Goal: Find specific fact: Find contact information

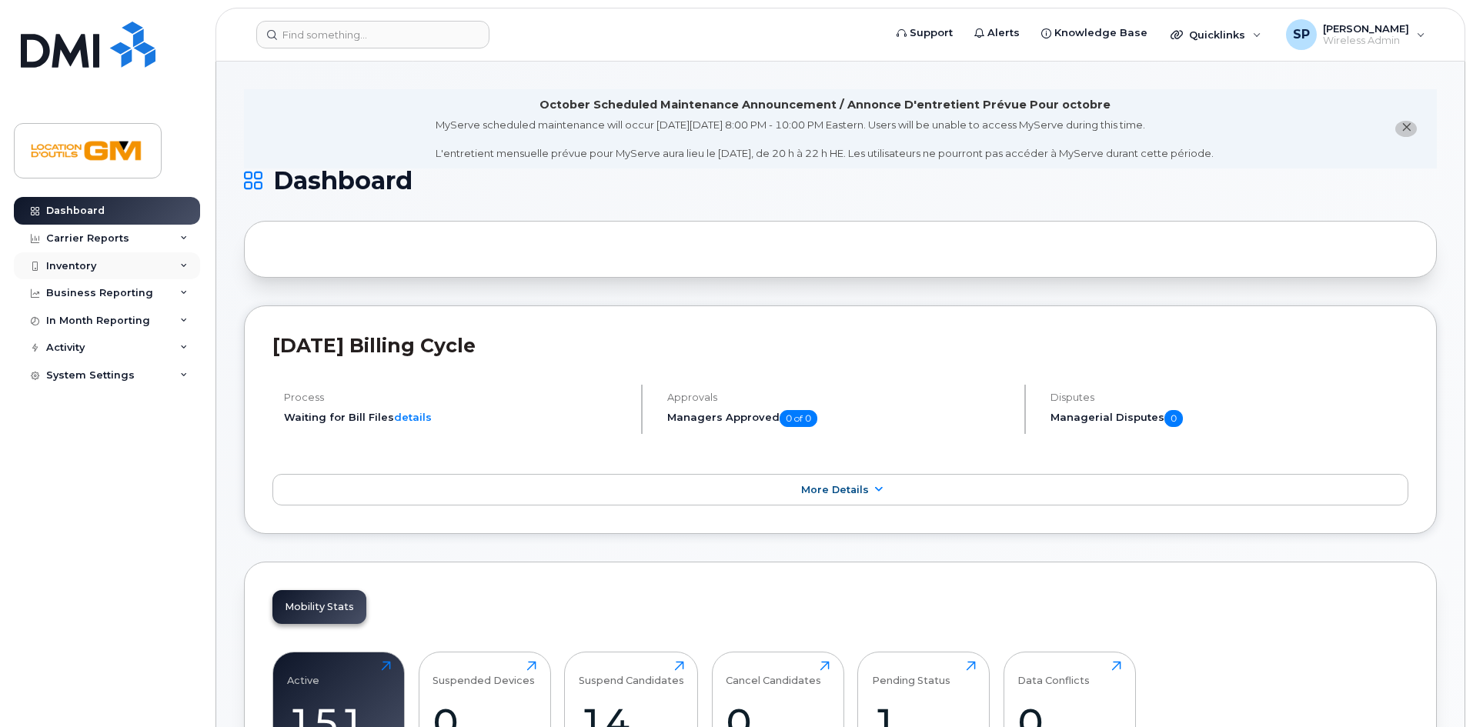
click at [182, 269] on icon at bounding box center [184, 266] width 8 height 8
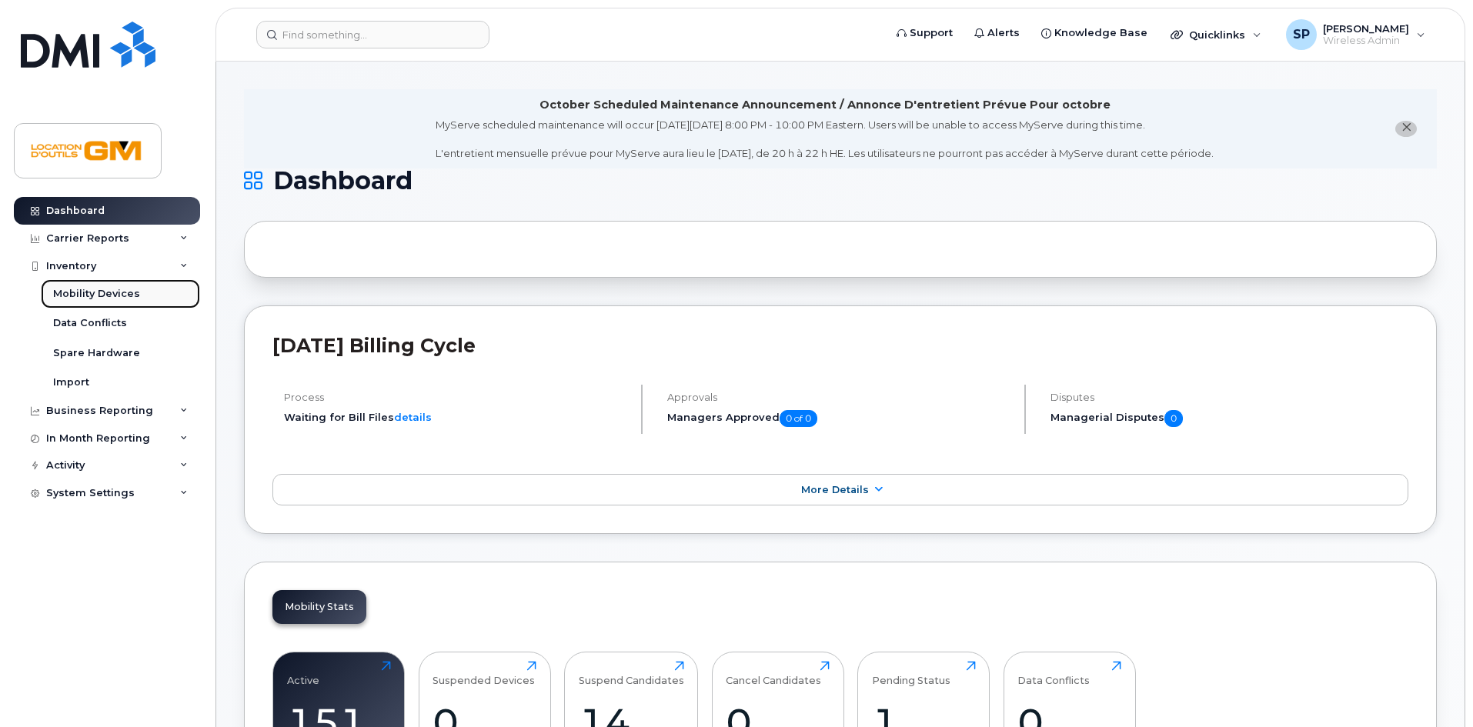
click at [125, 293] on div "Mobility Devices" at bounding box center [96, 294] width 87 height 14
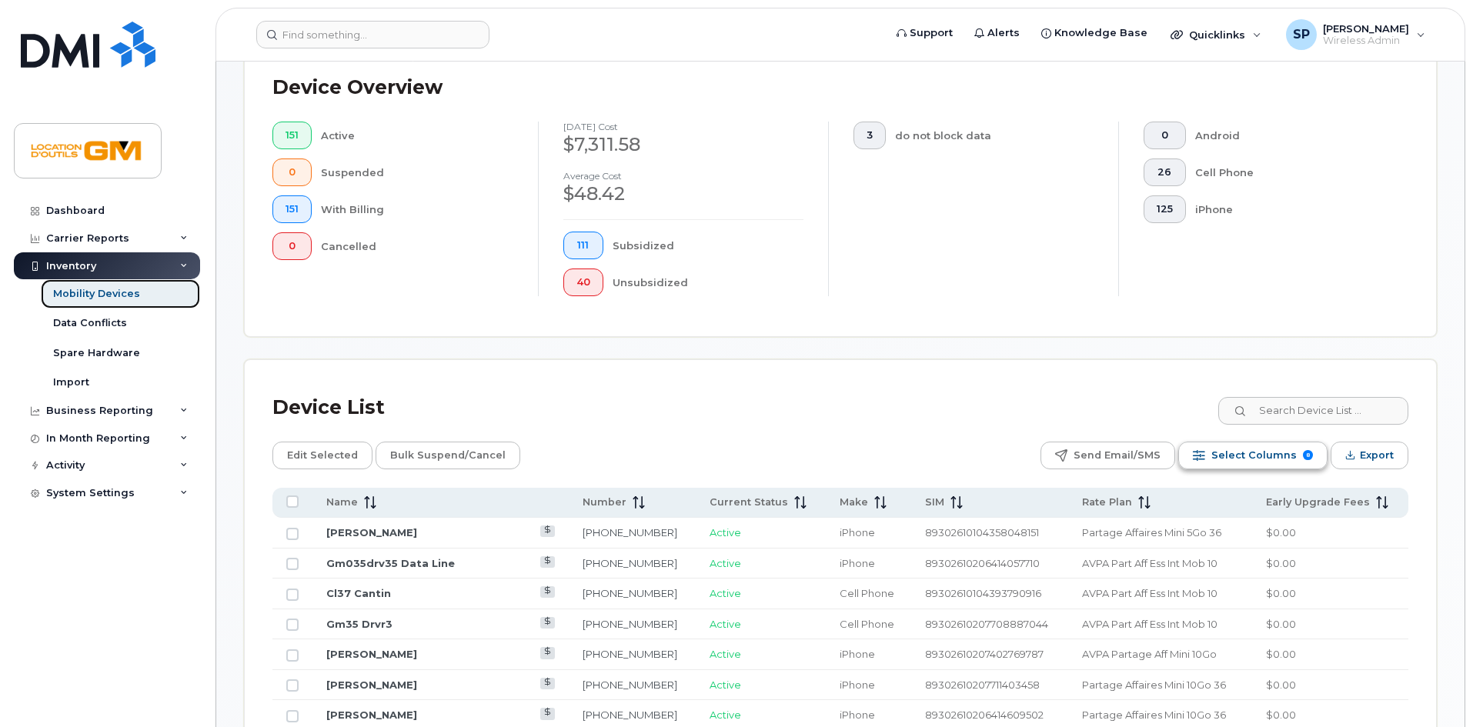
scroll to position [385, 0]
click at [1318, 403] on input at bounding box center [1313, 410] width 192 height 28
type input "tach"
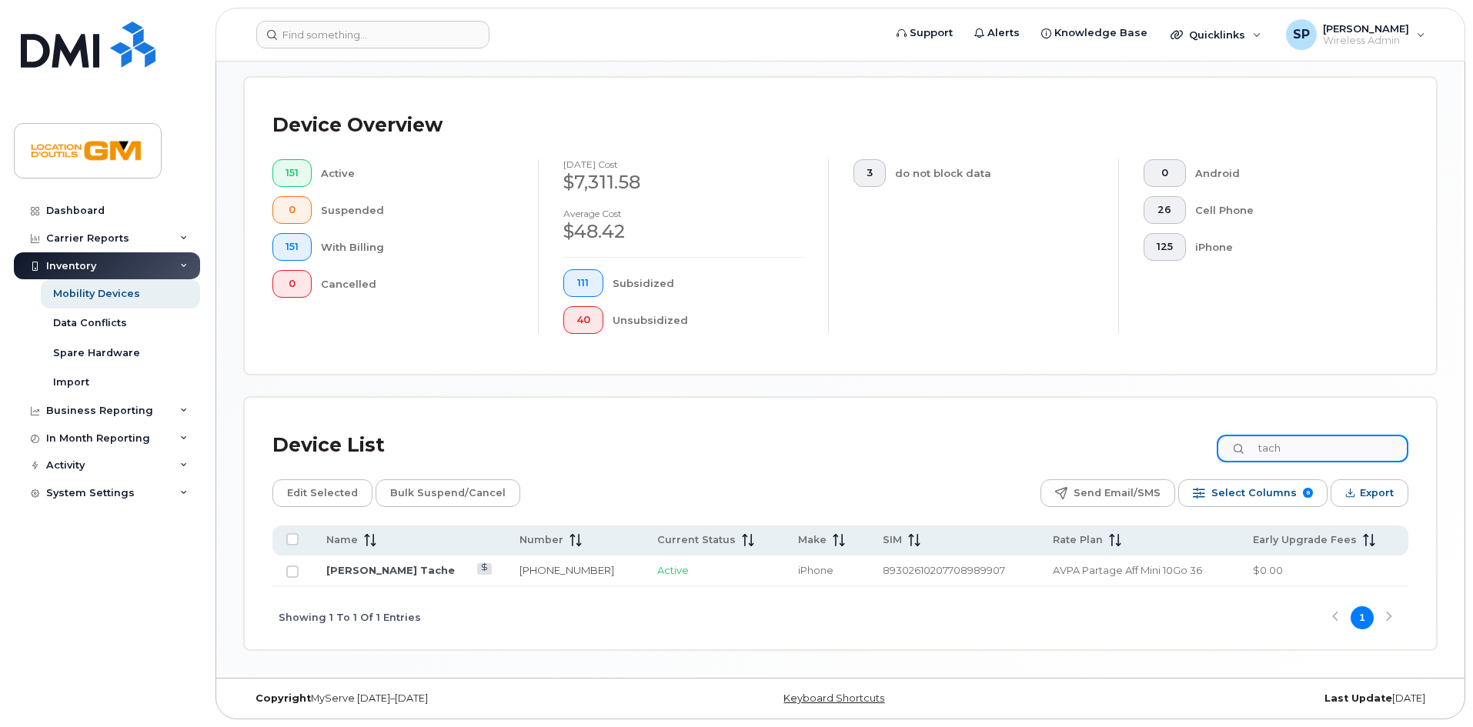
scroll to position [333, 0]
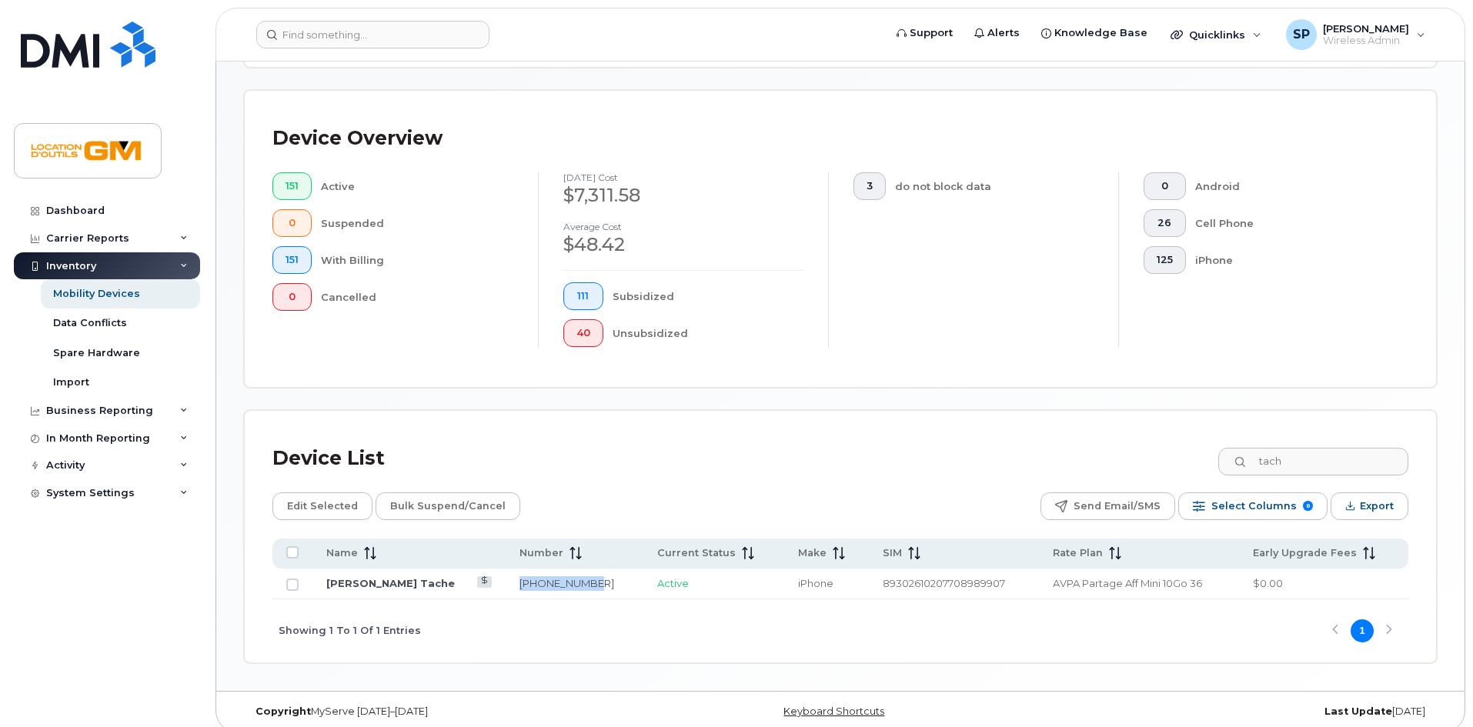
drag, startPoint x: 552, startPoint y: 566, endPoint x: 484, endPoint y: 568, distance: 67.8
click at [506, 569] on td "[PHONE_NUMBER]" at bounding box center [575, 584] width 139 height 31
copy link "[PHONE_NUMBER]"
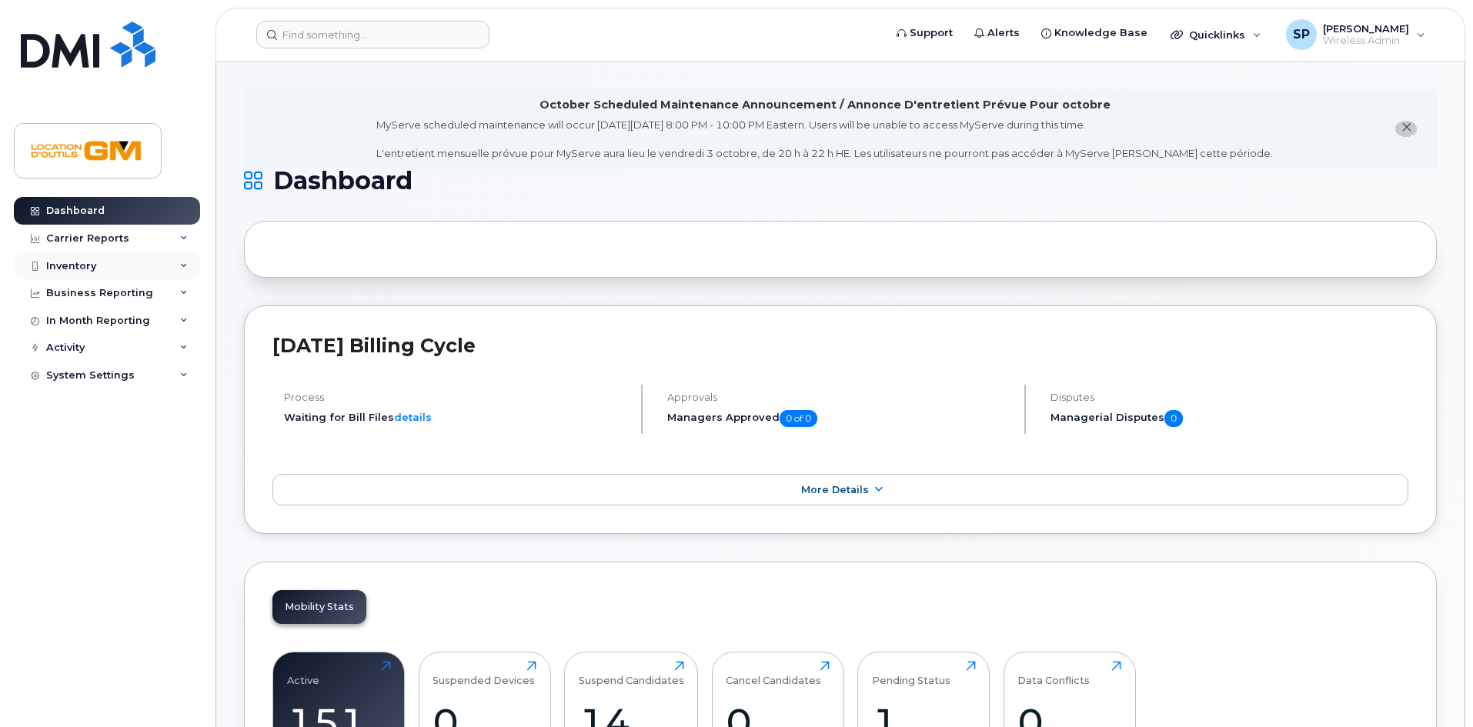
click at [173, 262] on div "Inventory" at bounding box center [107, 266] width 186 height 28
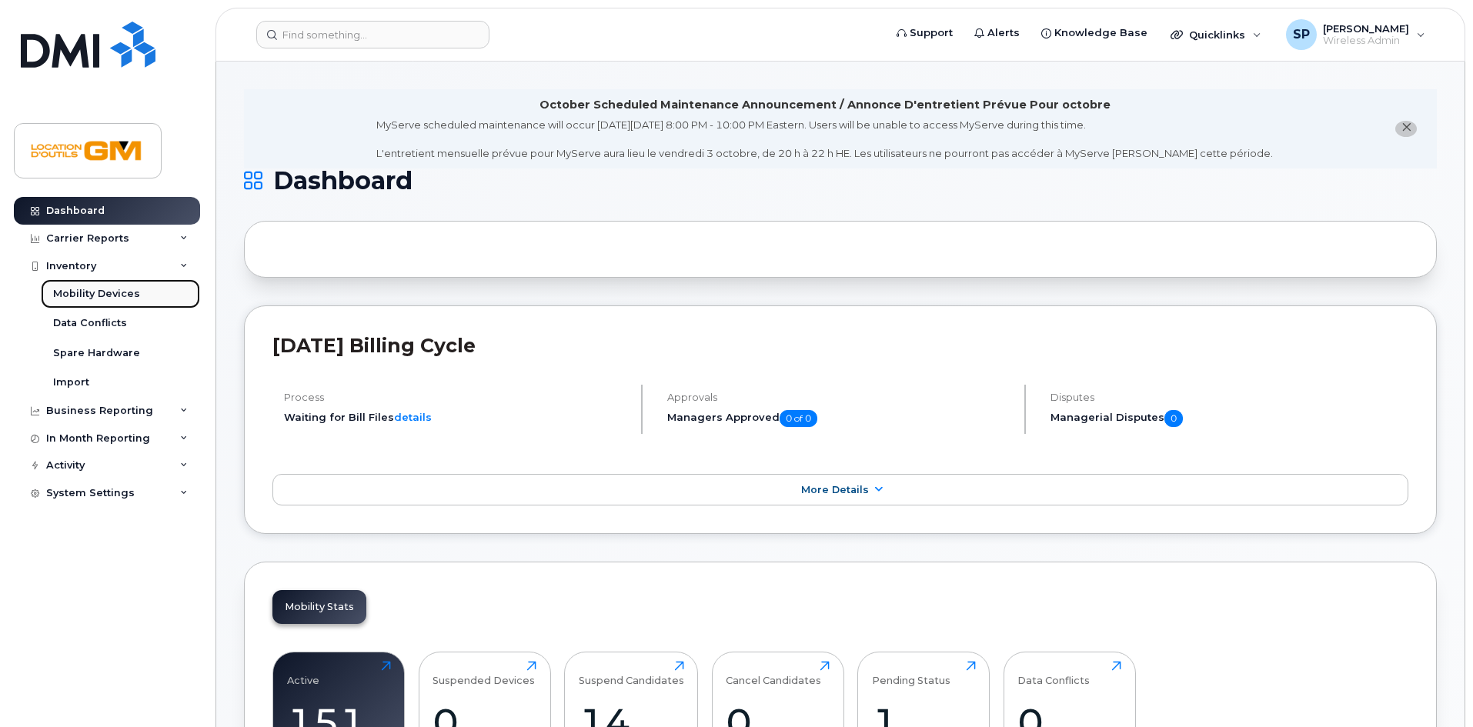
click at [166, 294] on link "Mobility Devices" at bounding box center [120, 293] width 159 height 29
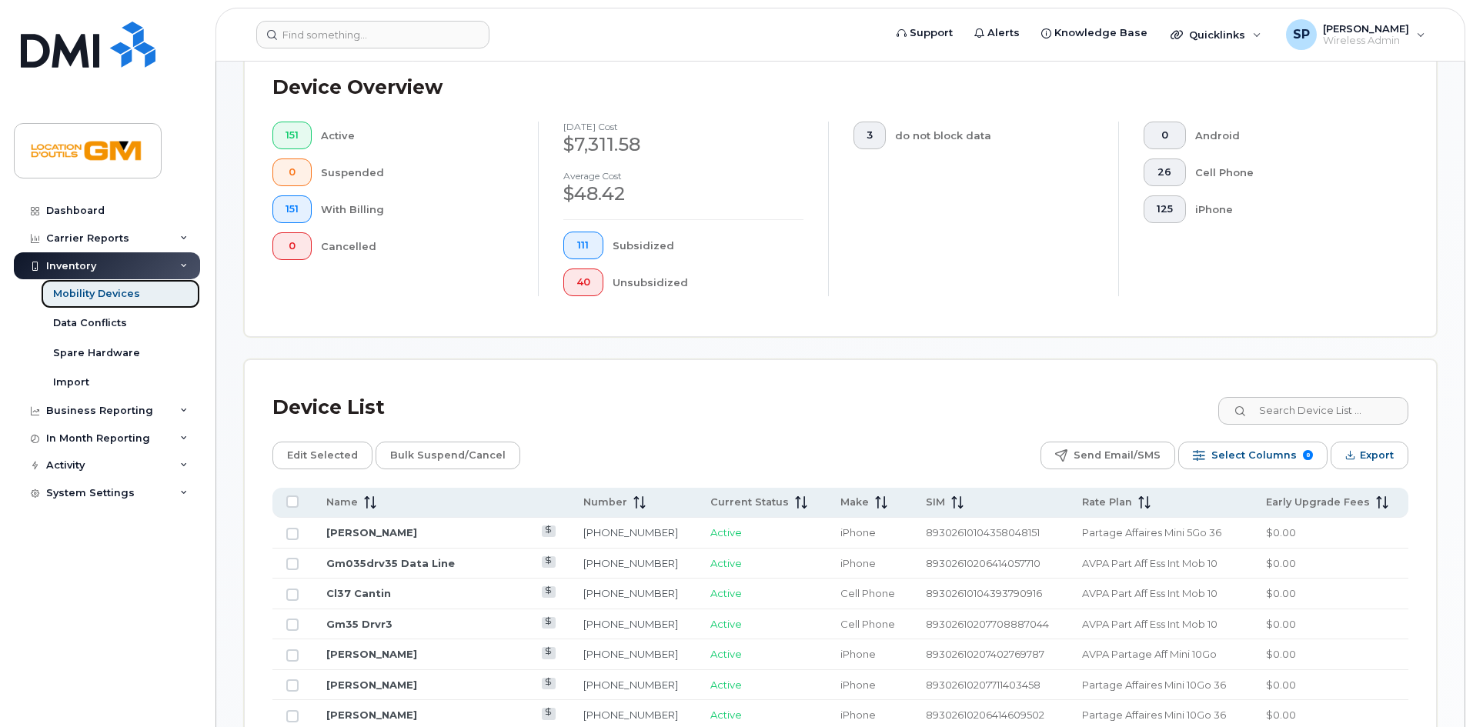
scroll to position [385, 0]
click at [1285, 397] on input at bounding box center [1313, 410] width 192 height 28
type input "[PERSON_NAME]"
